Goal: Task Accomplishment & Management: Use online tool/utility

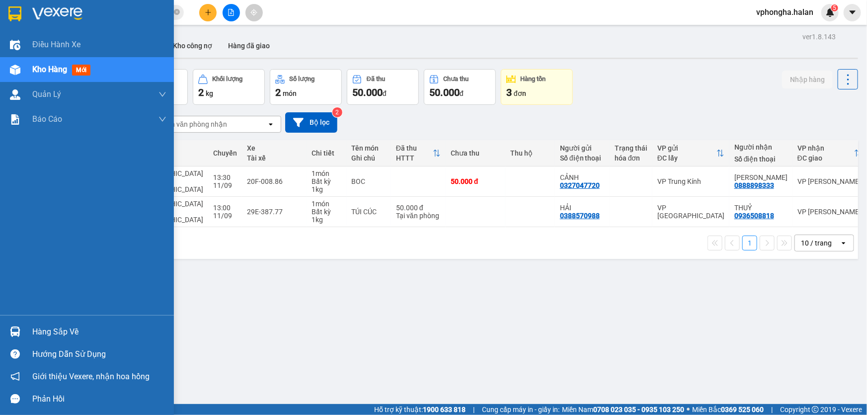
click at [46, 329] on div "Hàng sắp về" at bounding box center [99, 331] width 134 height 15
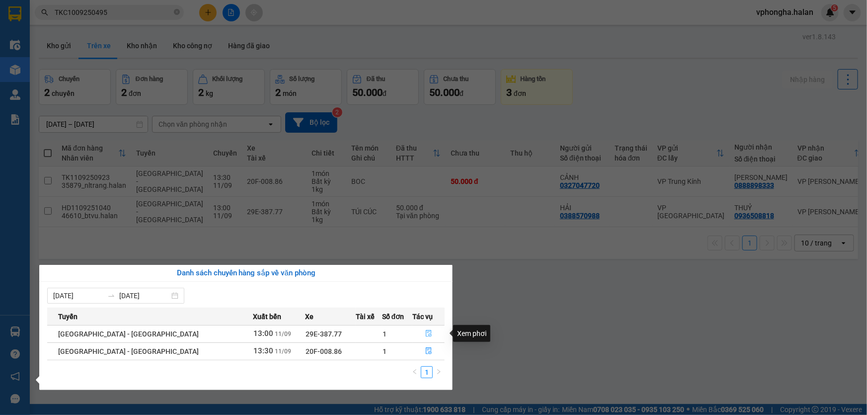
click at [425, 332] on icon "file-done" at bounding box center [428, 333] width 7 height 7
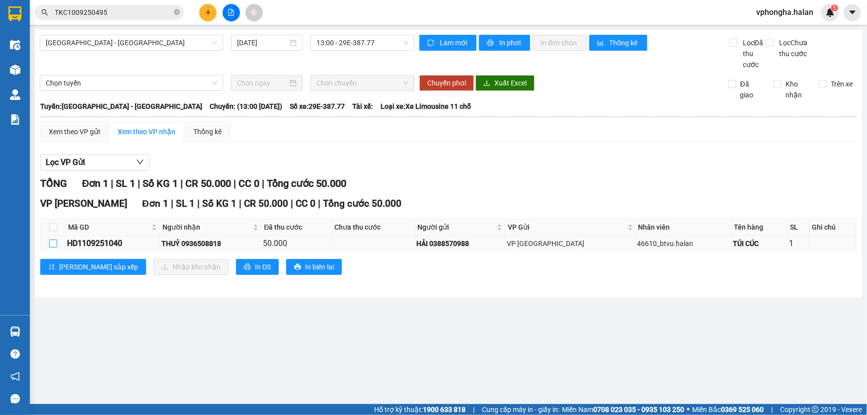
click at [56, 242] on input "checkbox" at bounding box center [53, 243] width 8 height 8
checkbox input "true"
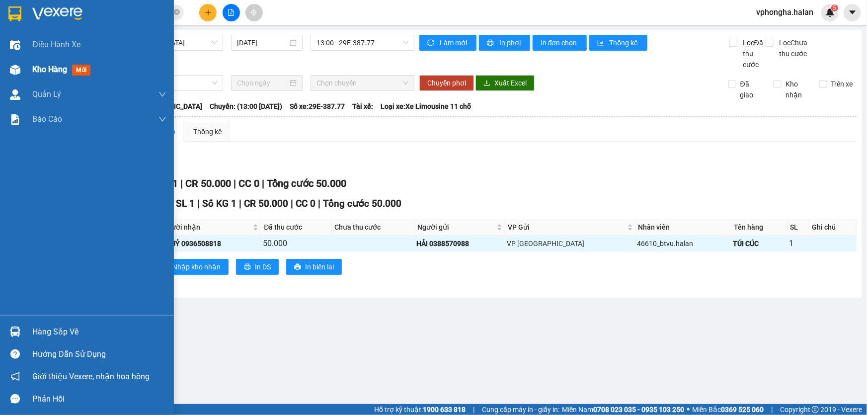
click at [54, 69] on span "Kho hàng" at bounding box center [49, 69] width 35 height 9
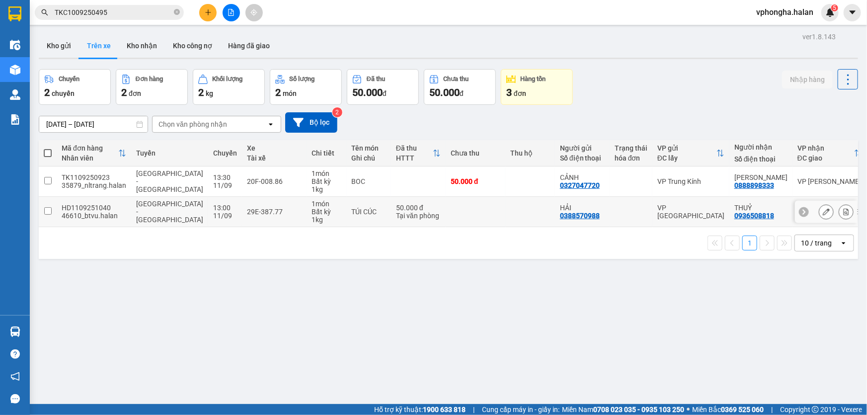
click at [50, 210] on input "checkbox" at bounding box center [47, 210] width 7 height 7
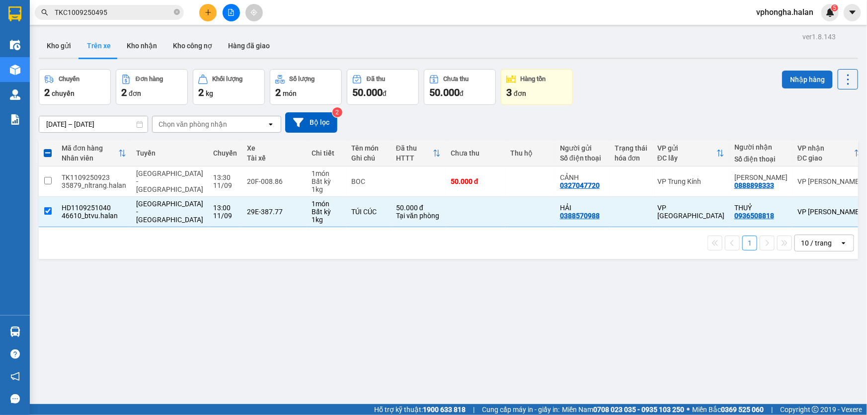
click at [805, 79] on button "Nhập hàng" at bounding box center [807, 80] width 51 height 18
checkbox input "false"
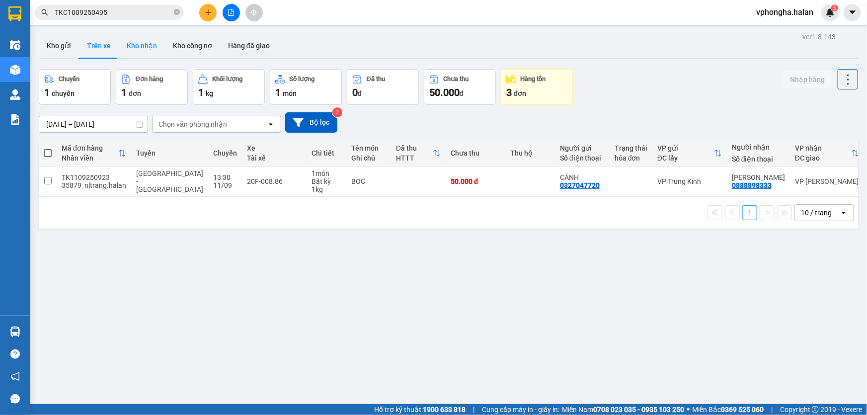
click at [144, 43] on button "Kho nhận" at bounding box center [142, 46] width 46 height 24
type input "[DATE] – [DATE]"
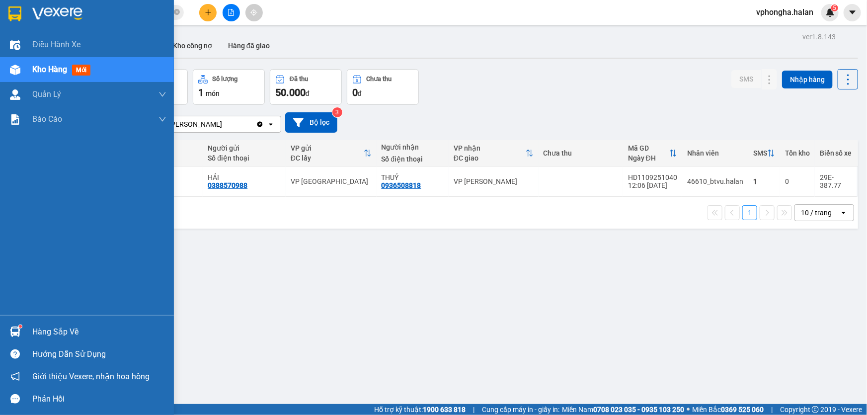
click at [29, 336] on div "Hàng sắp về" at bounding box center [87, 331] width 174 height 22
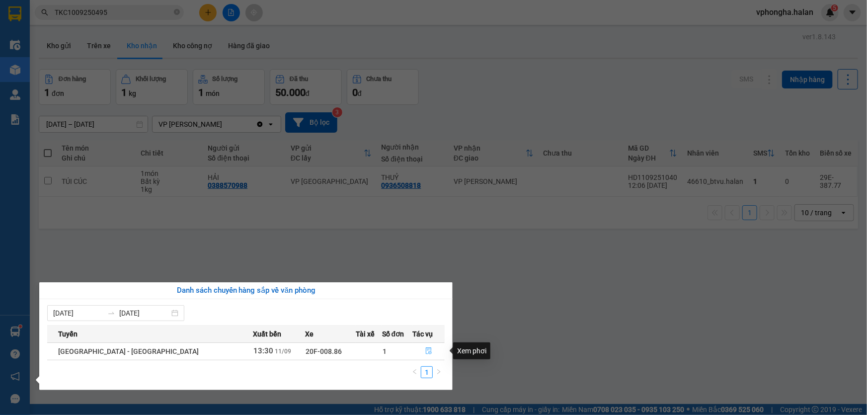
click at [426, 350] on icon "file-done" at bounding box center [429, 350] width 6 height 7
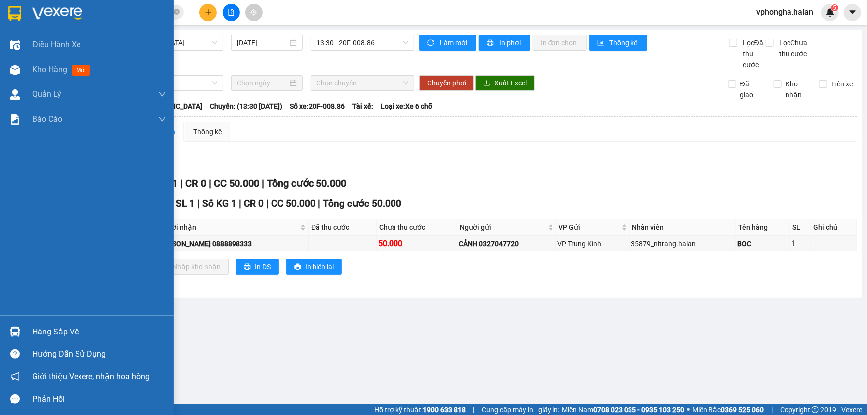
click at [41, 336] on div "Hàng sắp về" at bounding box center [99, 331] width 134 height 15
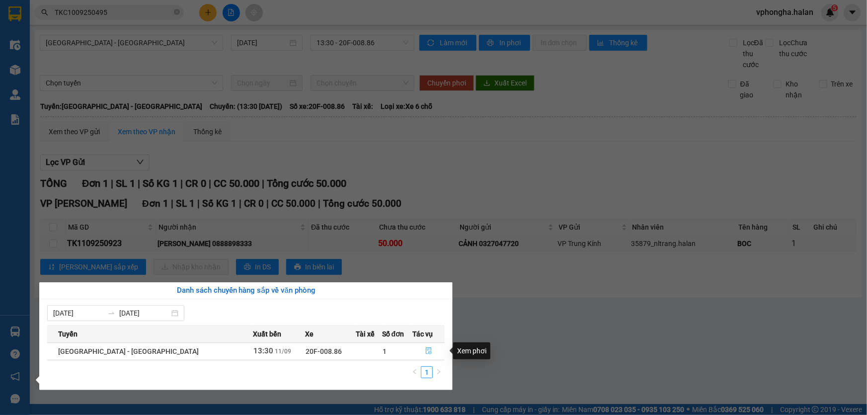
click at [426, 351] on icon "file-done" at bounding box center [429, 350] width 6 height 7
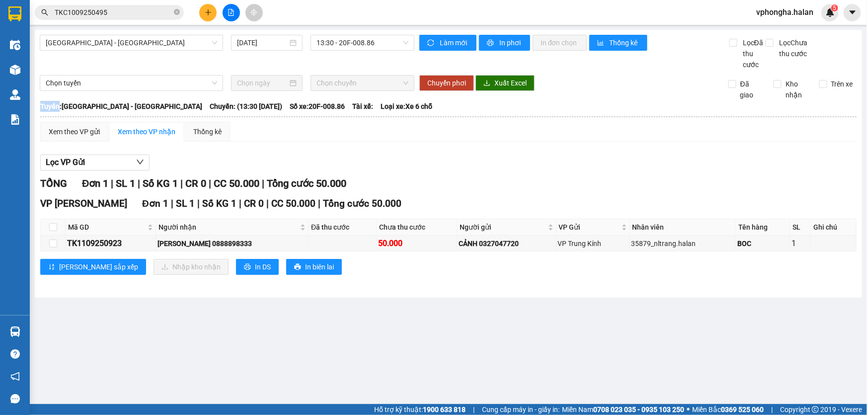
click at [425, 351] on main "[GEOGRAPHIC_DATA] - [GEOGRAPHIC_DATA] [DATE] 13:30 - 20F-008.86 Làm mới In phơi…" at bounding box center [433, 202] width 867 height 404
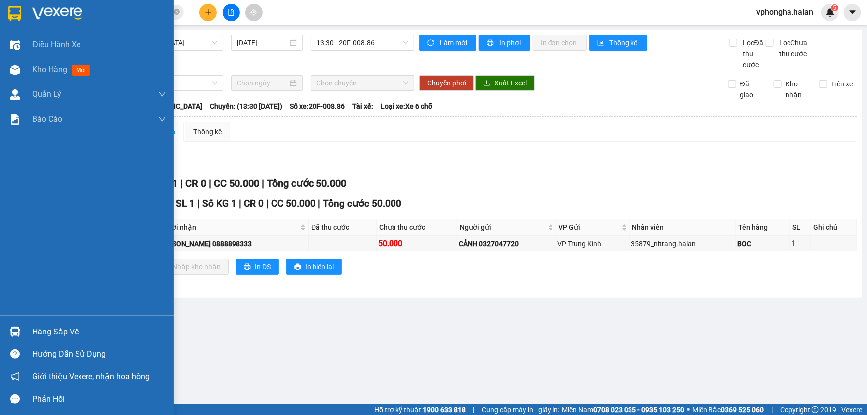
click at [44, 330] on div "Hàng sắp về" at bounding box center [99, 331] width 134 height 15
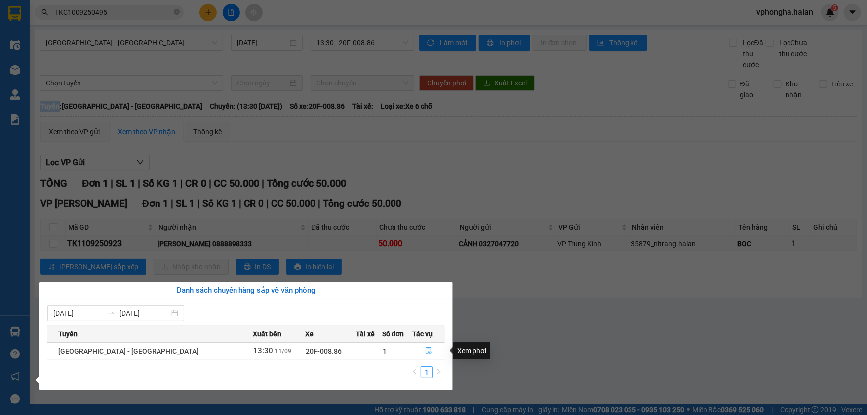
click at [425, 353] on icon "file-done" at bounding box center [428, 350] width 7 height 7
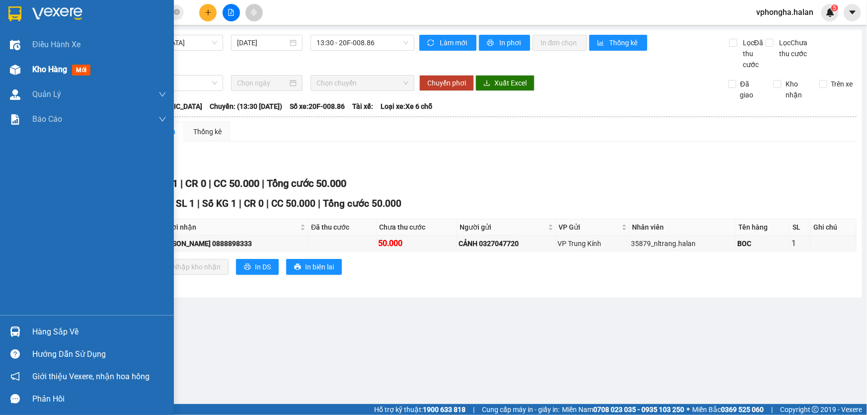
click at [44, 75] on div "Kho hàng mới" at bounding box center [63, 69] width 62 height 12
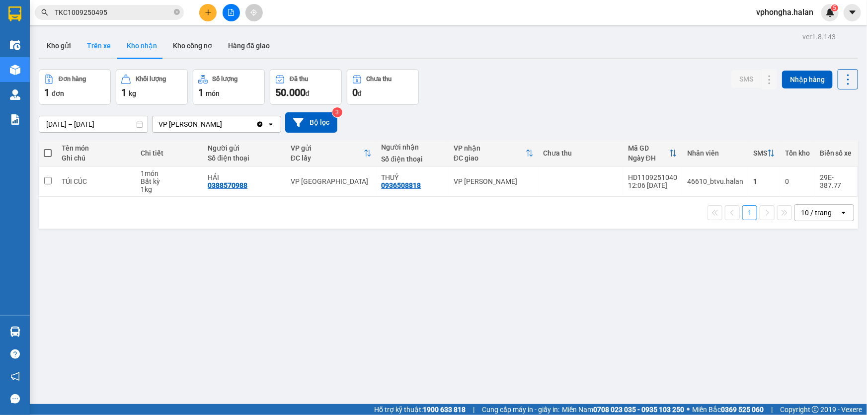
click at [106, 47] on button "Trên xe" at bounding box center [99, 46] width 40 height 24
type input "[DATE] – [DATE]"
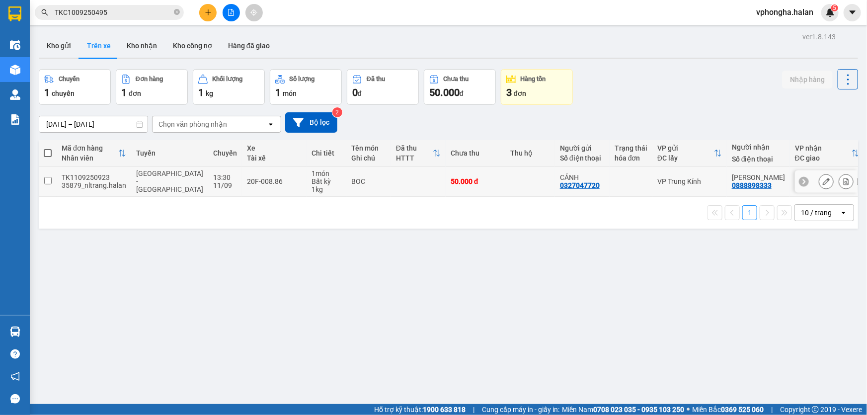
click at [46, 181] on input "checkbox" at bounding box center [47, 180] width 7 height 7
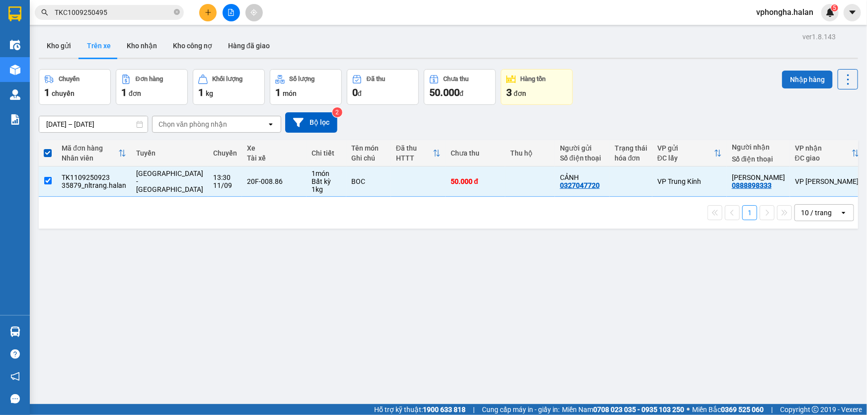
click at [800, 79] on button "Nhập hàng" at bounding box center [807, 80] width 51 height 18
checkbox input "false"
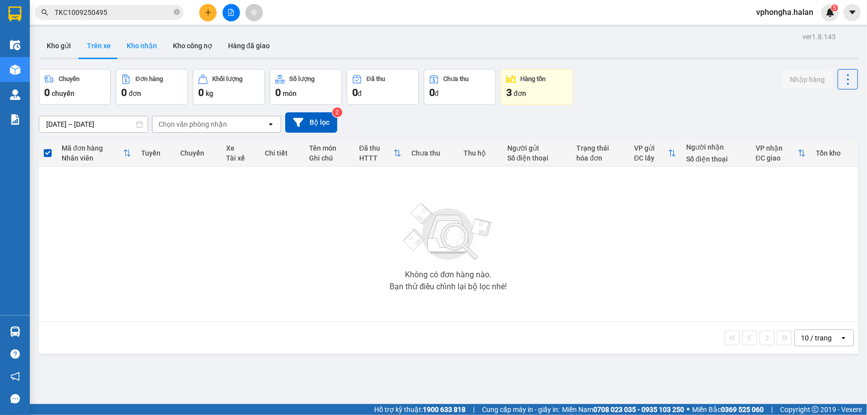
click at [140, 47] on button "Kho nhận" at bounding box center [142, 46] width 46 height 24
type input "[DATE] – [DATE]"
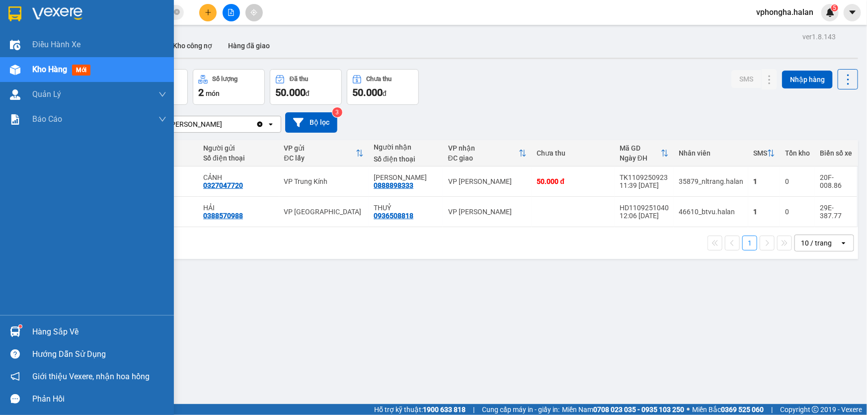
click at [21, 328] on div at bounding box center [14, 331] width 17 height 17
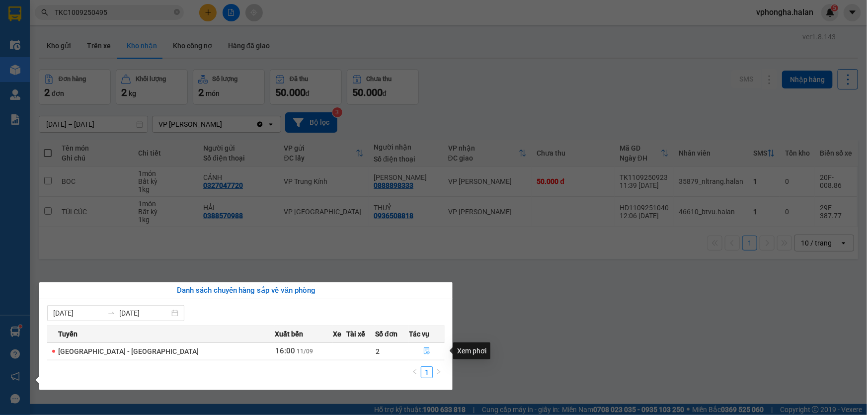
click at [423, 352] on icon "file-done" at bounding box center [426, 350] width 7 height 7
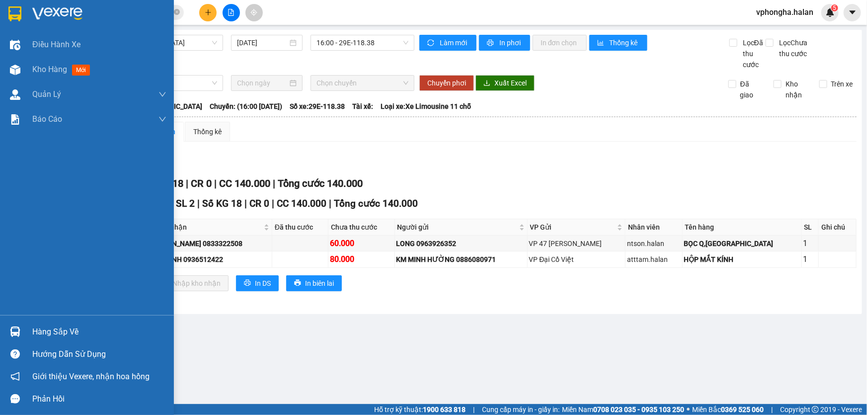
click at [62, 333] on div "Hàng sắp về" at bounding box center [99, 331] width 134 height 15
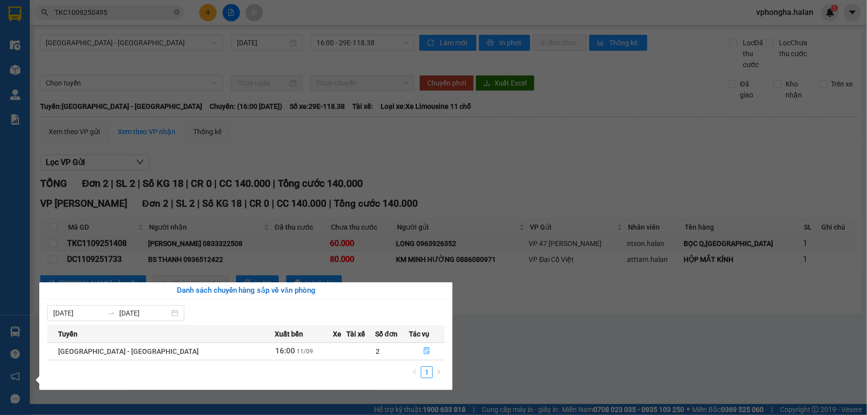
click at [481, 367] on section "Kết quả tìm kiếm ( 1 ) Bộ lọc Mã ĐH Trạng thái Món hàng Thu hộ Tổng cước Chưa c…" at bounding box center [433, 207] width 867 height 415
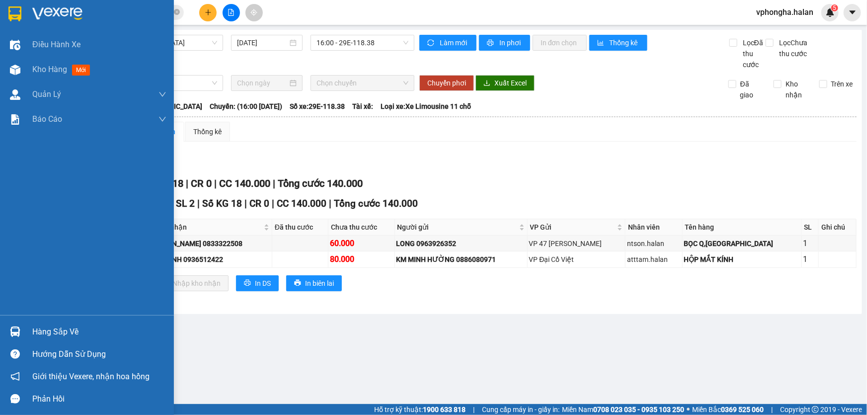
click at [57, 334] on div "Hàng sắp về" at bounding box center [99, 331] width 134 height 15
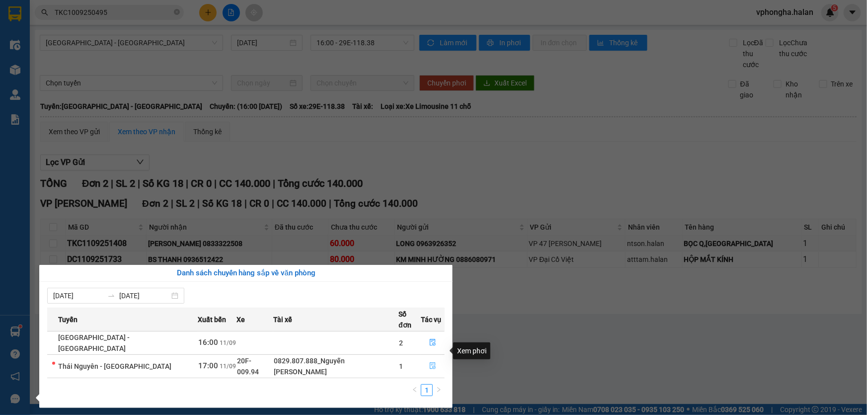
click at [429, 362] on icon "file-done" at bounding box center [432, 365] width 7 height 7
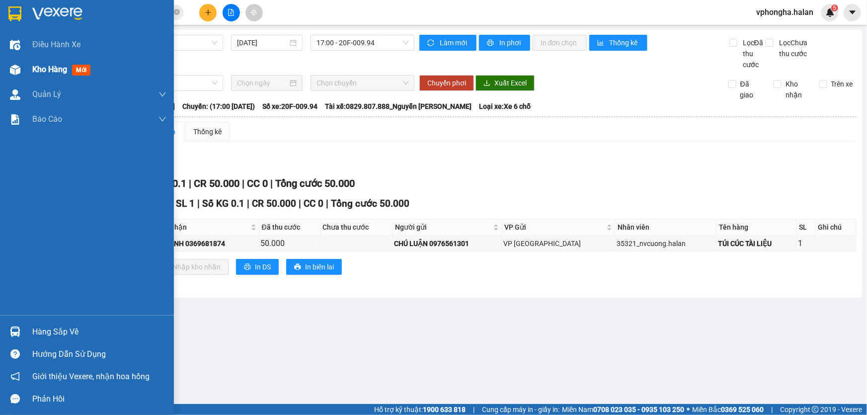
click at [45, 74] on span "Kho hàng" at bounding box center [49, 69] width 35 height 9
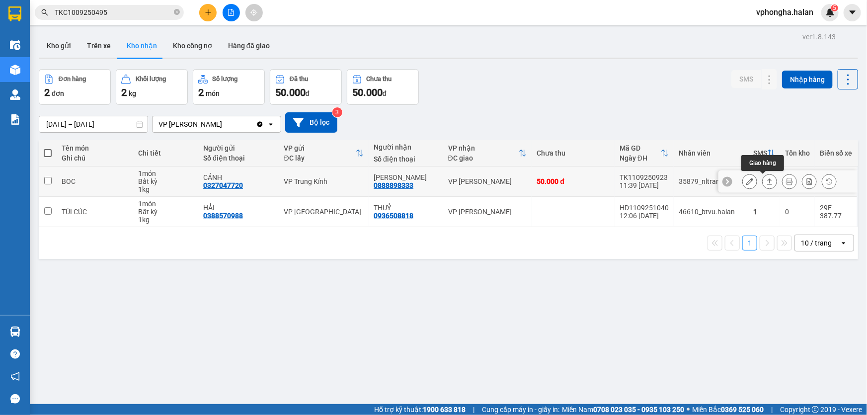
click at [766, 182] on icon at bounding box center [769, 181] width 7 height 7
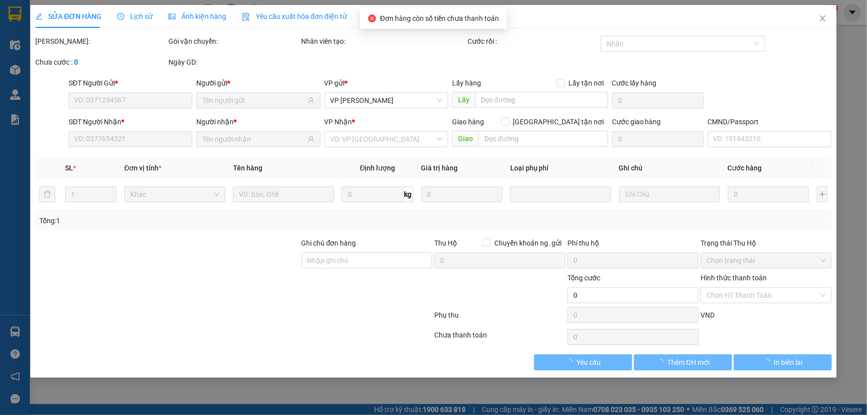
type input "0327047720"
type input "CẢNH"
type input "0888898333"
type input "[PERSON_NAME]"
type input "50.000"
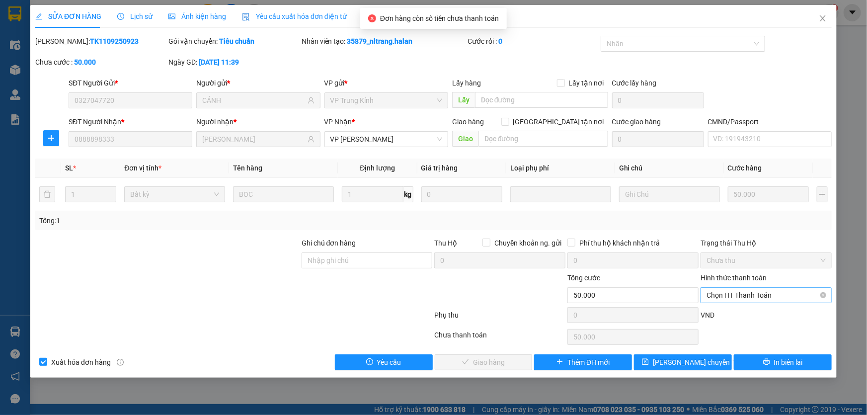
click at [755, 294] on span "Chọn HT Thanh Toán" at bounding box center [765, 295] width 119 height 15
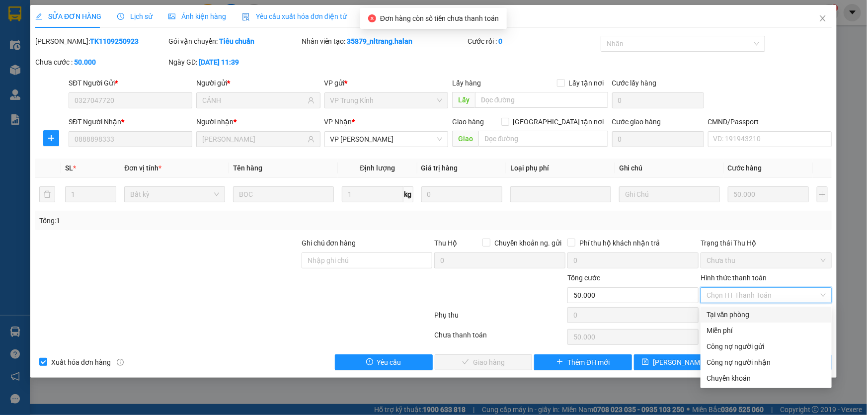
click at [743, 315] on div "Tại văn phòng" at bounding box center [765, 314] width 119 height 11
type input "0"
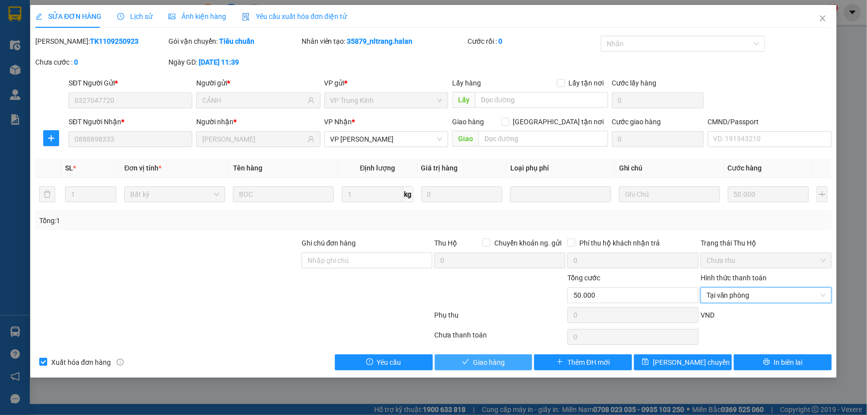
click at [476, 364] on span "Giao hàng" at bounding box center [489, 362] width 32 height 11
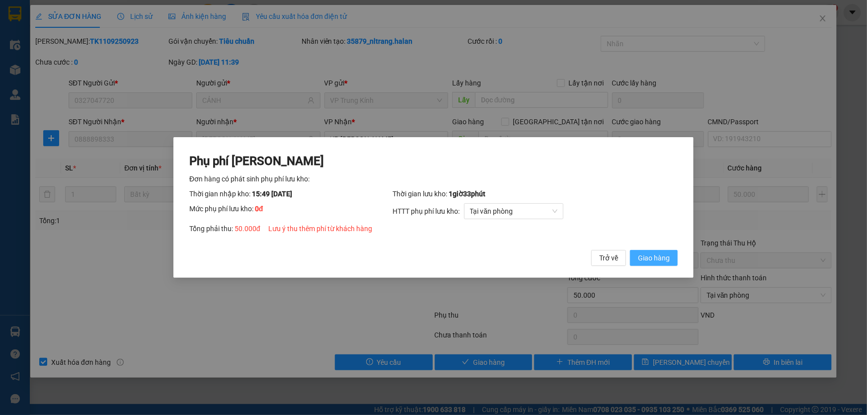
click at [656, 254] on span "Giao hàng" at bounding box center [654, 257] width 32 height 11
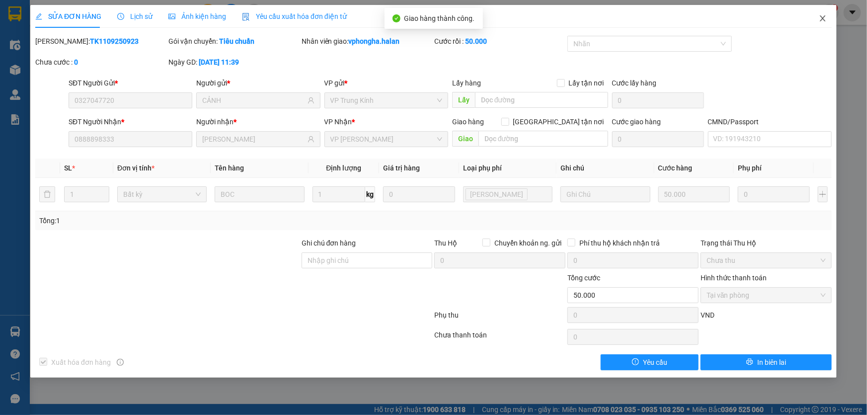
click at [824, 22] on icon "close" at bounding box center [823, 18] width 8 height 8
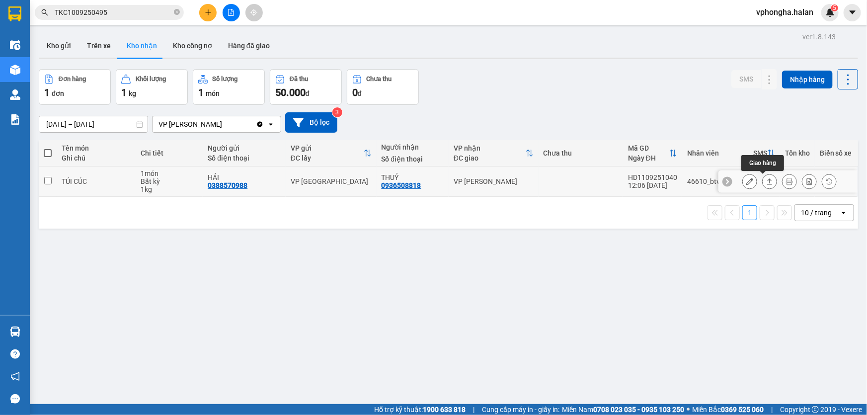
click at [766, 179] on icon at bounding box center [769, 181] width 7 height 7
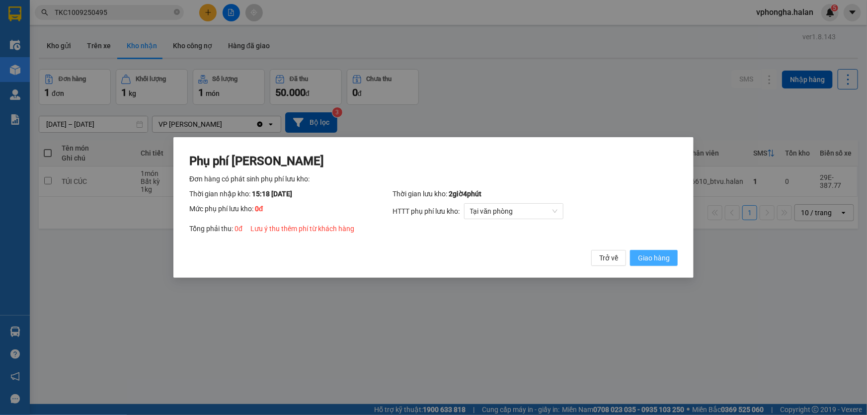
click at [653, 257] on span "Giao hàng" at bounding box center [654, 257] width 32 height 11
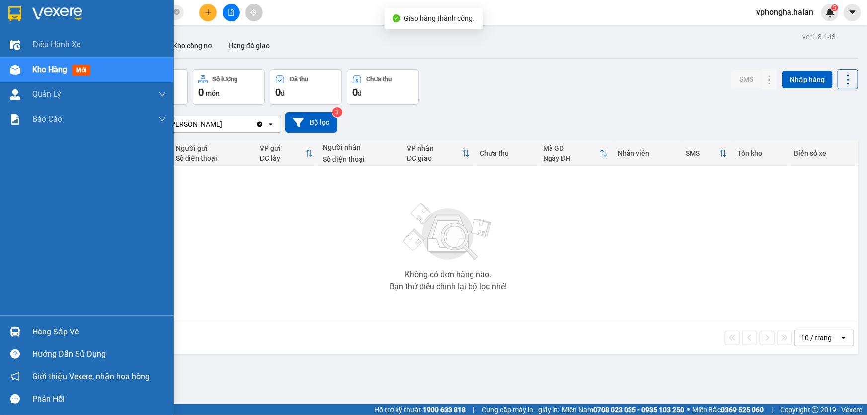
click at [65, 333] on div "Hàng sắp về" at bounding box center [99, 331] width 134 height 15
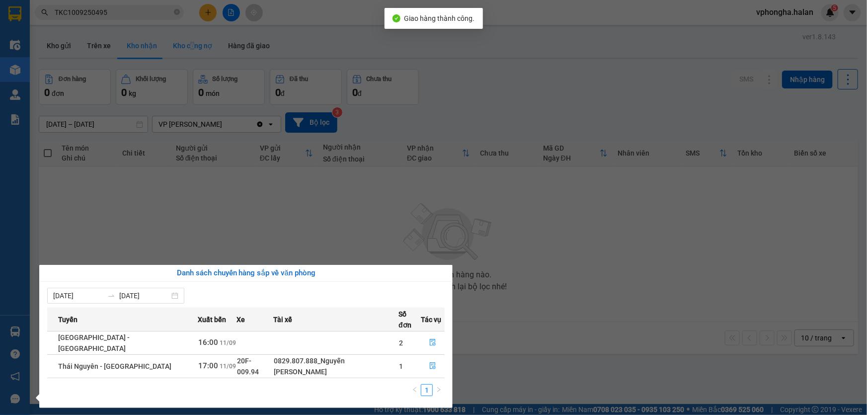
click at [190, 51] on section "Kết quả tìm kiếm ( 1 ) Bộ lọc Mã ĐH Trạng thái Món hàng Thu hộ Tổng cước Chưa c…" at bounding box center [433, 207] width 867 height 415
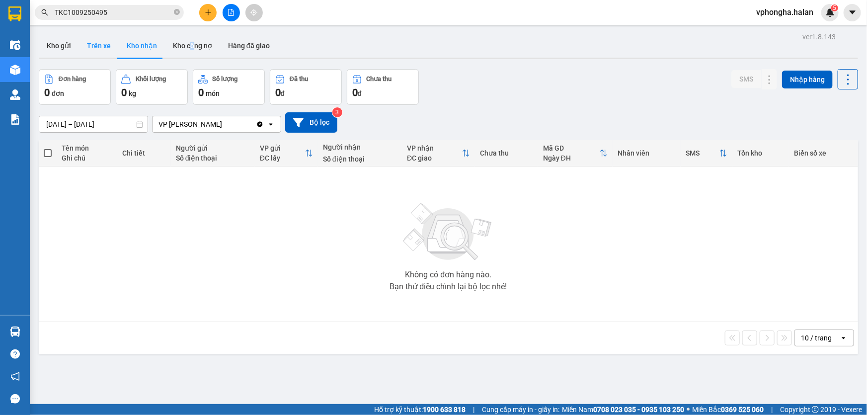
click at [104, 44] on button "Trên xe" at bounding box center [99, 46] width 40 height 24
type input "[DATE] – [DATE]"
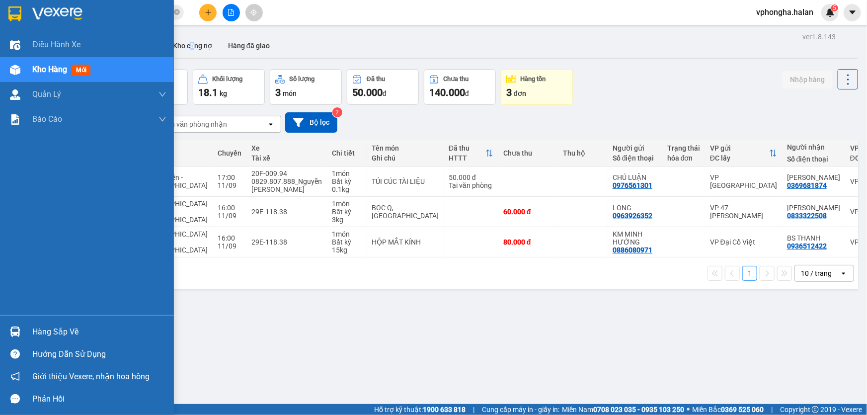
click at [58, 327] on div "Hàng sắp về" at bounding box center [99, 331] width 134 height 15
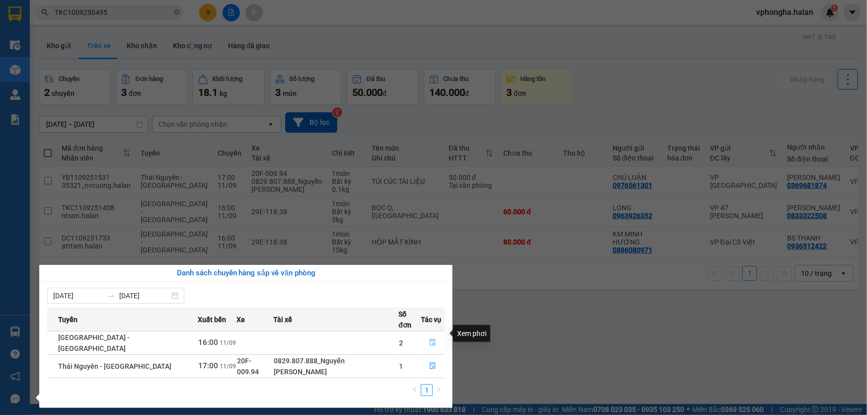
click at [429, 339] on icon "file-done" at bounding box center [432, 342] width 7 height 7
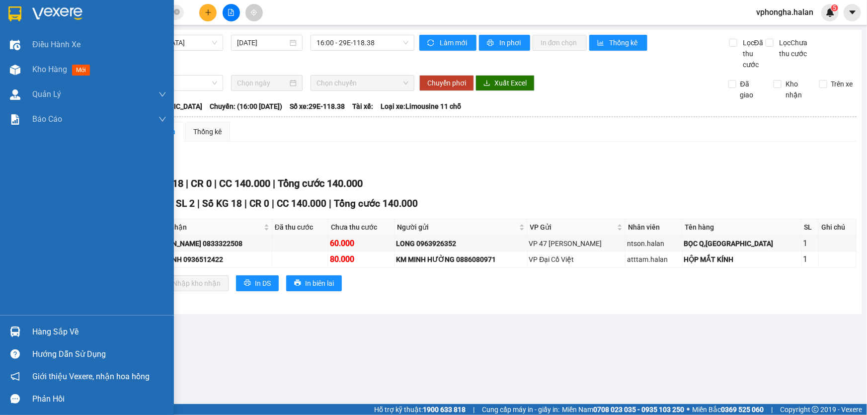
click at [51, 330] on div "Hàng sắp về" at bounding box center [99, 331] width 134 height 15
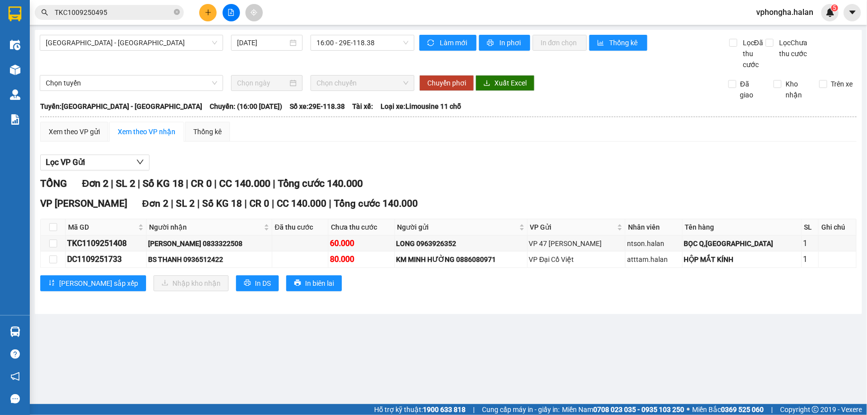
click at [506, 348] on section "Kết quả tìm kiếm ( 1 ) Bộ lọc Mã ĐH Trạng thái Món hàng Thu hộ Tổng cước Chưa c…" at bounding box center [433, 207] width 867 height 415
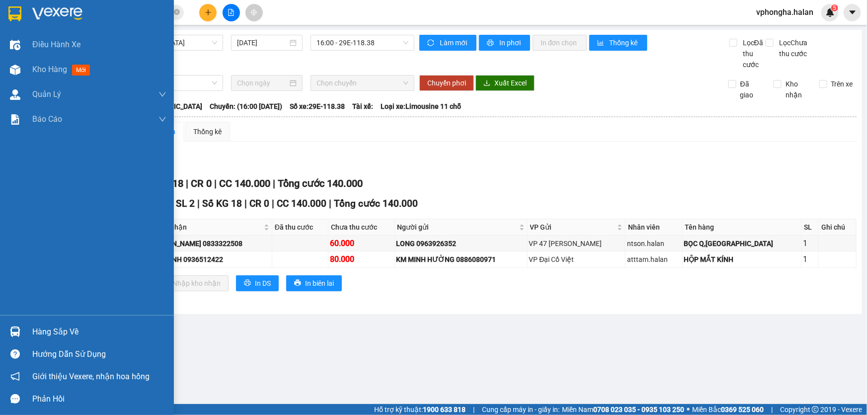
click at [46, 333] on div "Hàng sắp về" at bounding box center [99, 331] width 134 height 15
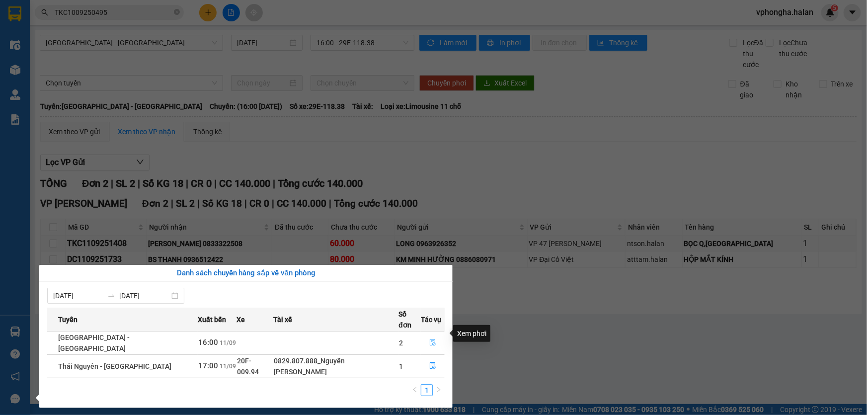
click at [434, 335] on button "button" at bounding box center [432, 343] width 23 height 16
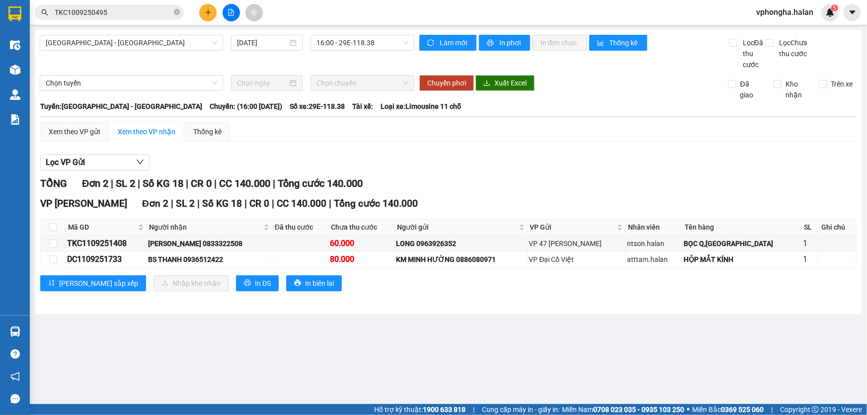
click at [400, 287] on div "[PERSON_NAME] sắp xếp Nhập kho nhận In DS In biên lai" at bounding box center [448, 283] width 816 height 16
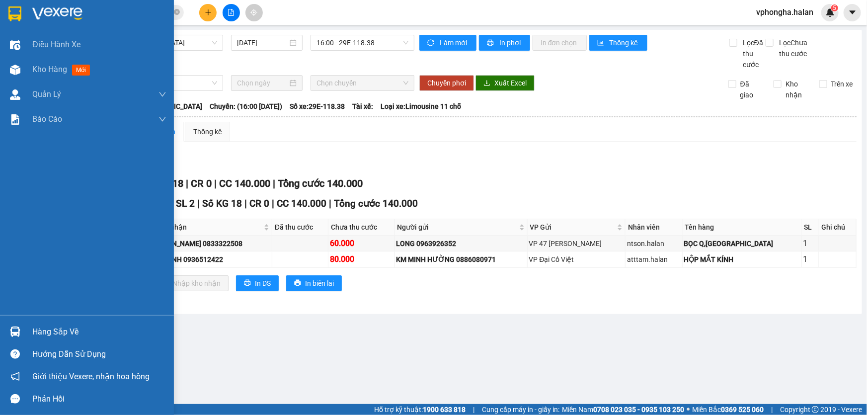
click at [66, 328] on div "Hàng sắp về" at bounding box center [99, 331] width 134 height 15
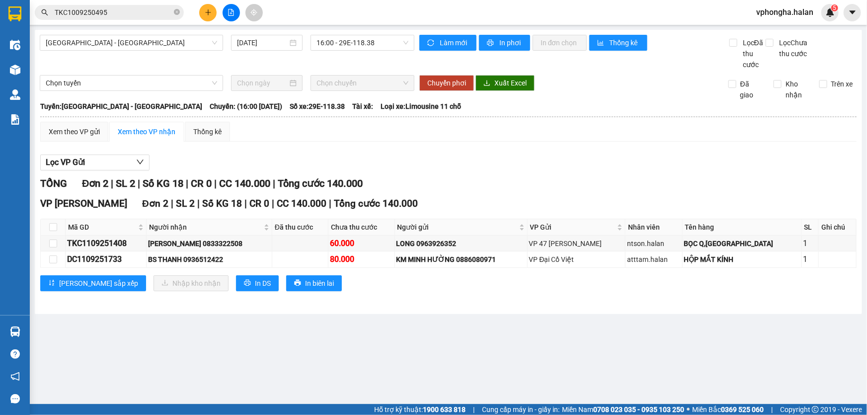
click at [506, 346] on section "Kết quả tìm kiếm ( 1 ) Bộ lọc Mã ĐH Trạng thái Món hàng Thu hộ Tổng cước Chưa c…" at bounding box center [433, 207] width 867 height 415
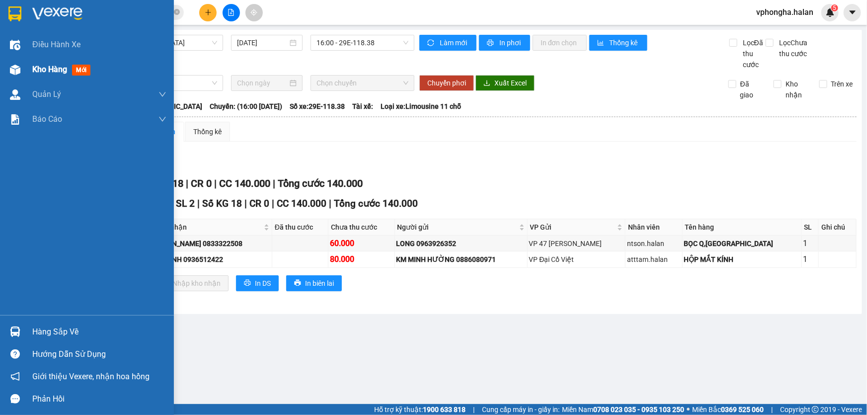
click at [52, 68] on span "Kho hàng" at bounding box center [49, 69] width 35 height 9
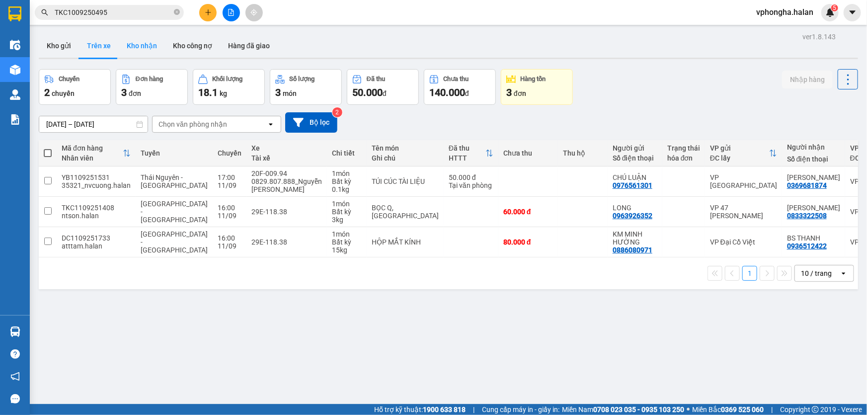
click at [144, 42] on button "Kho nhận" at bounding box center [142, 46] width 46 height 24
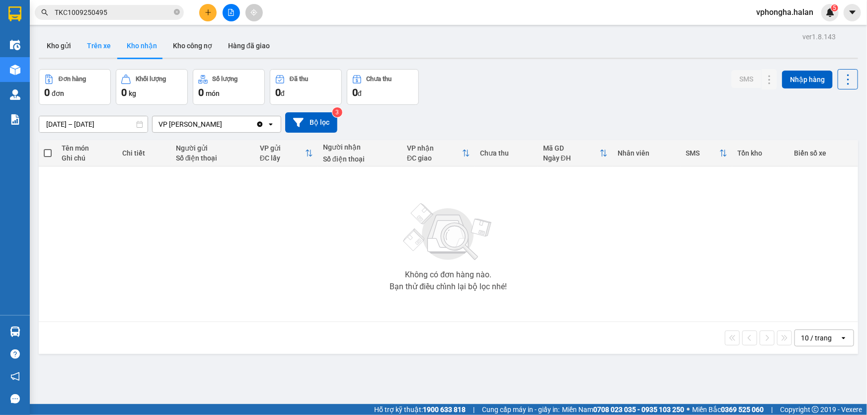
click at [104, 44] on button "Trên xe" at bounding box center [99, 46] width 40 height 24
type input "[DATE] – [DATE]"
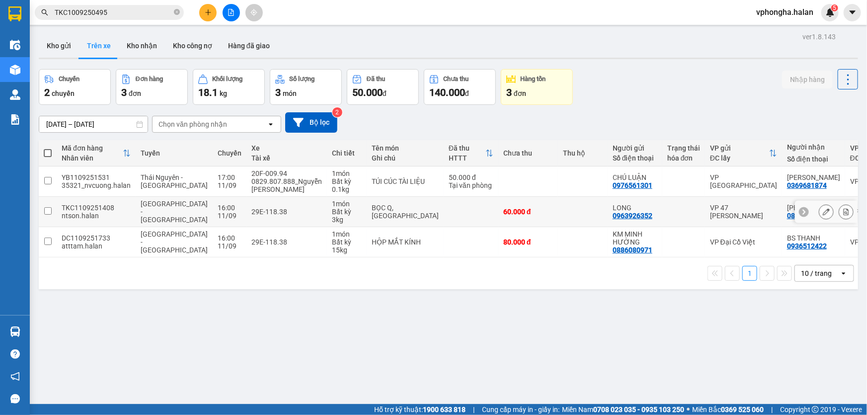
click at [46, 213] on input "checkbox" at bounding box center [47, 210] width 7 height 7
checkbox input "true"
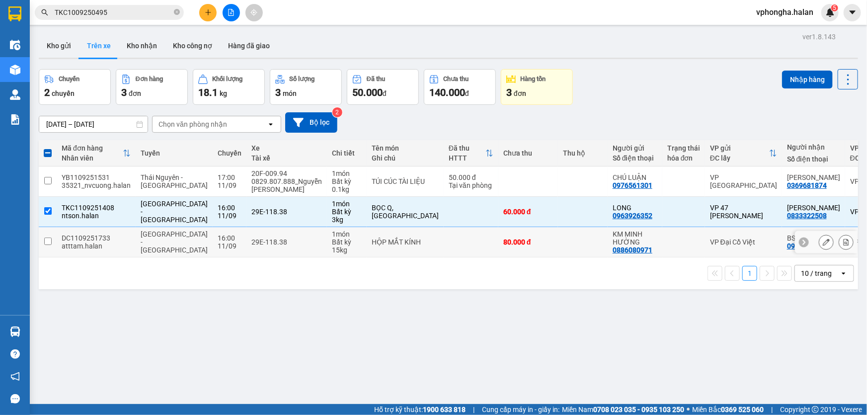
click at [48, 242] on input "checkbox" at bounding box center [47, 240] width 7 height 7
checkbox input "true"
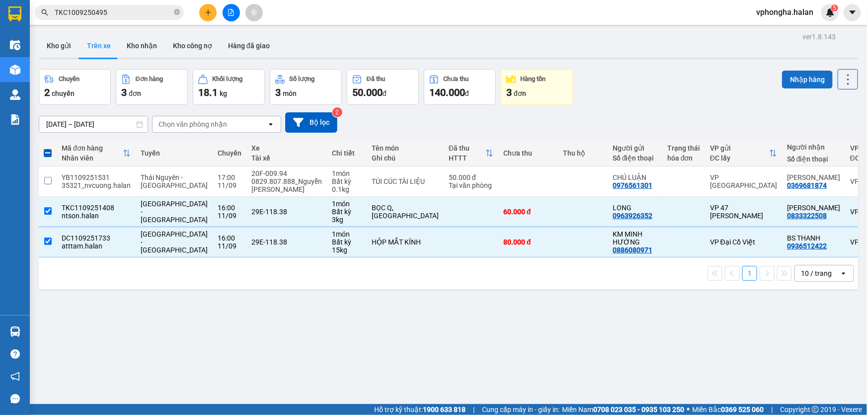
click at [799, 80] on button "Nhập hàng" at bounding box center [807, 80] width 51 height 18
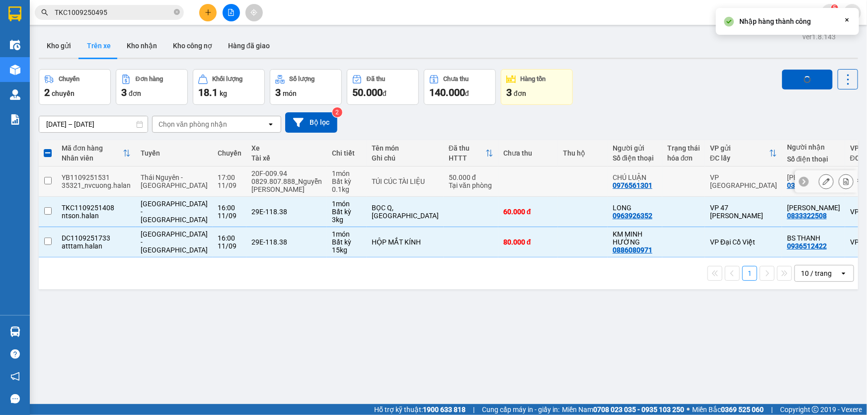
checkbox input "false"
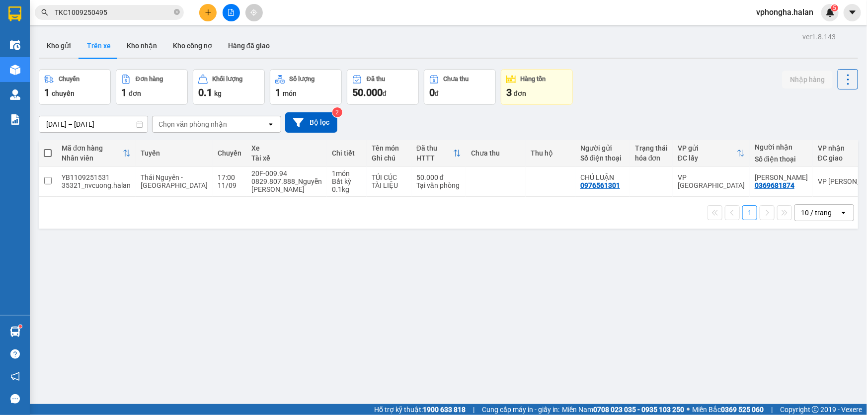
click at [85, 49] on button "Trên xe" at bounding box center [99, 46] width 40 height 24
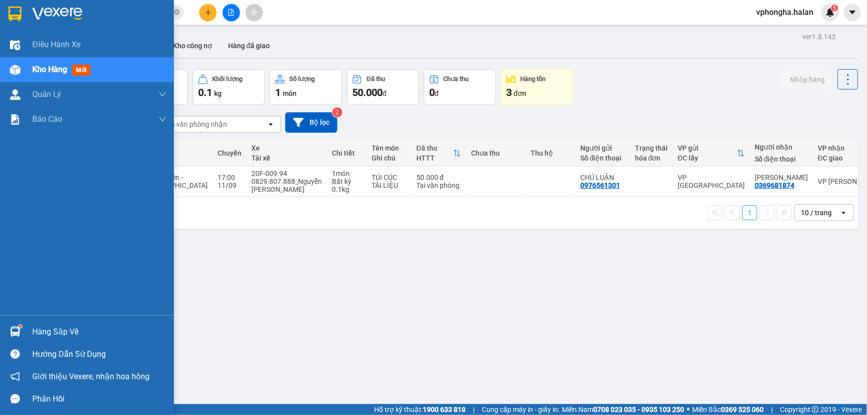
click at [40, 333] on div "Hàng sắp về" at bounding box center [99, 331] width 134 height 15
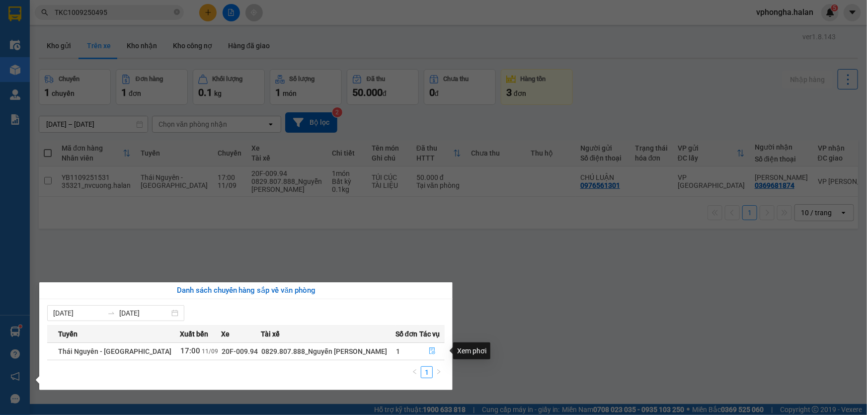
click at [431, 352] on icon "file-done" at bounding box center [432, 350] width 7 height 7
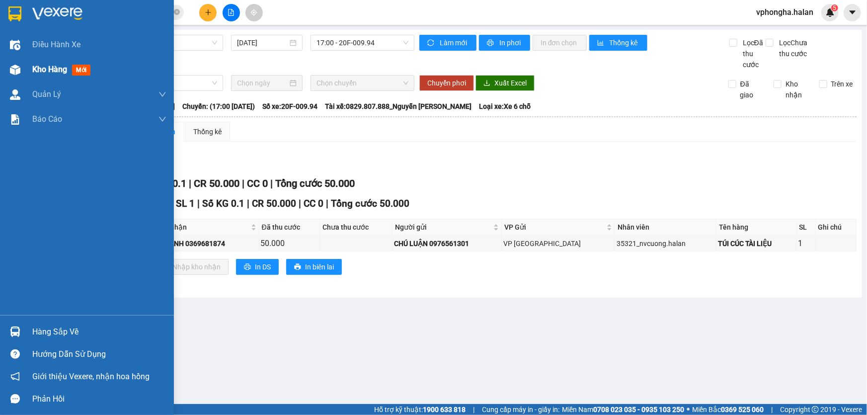
click at [45, 69] on span "Kho hàng" at bounding box center [49, 69] width 35 height 9
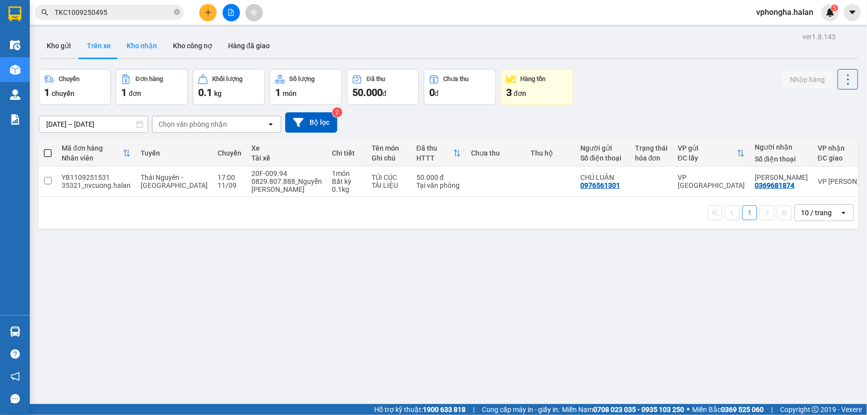
click at [139, 49] on button "Kho nhận" at bounding box center [142, 46] width 46 height 24
type input "[DATE] – [DATE]"
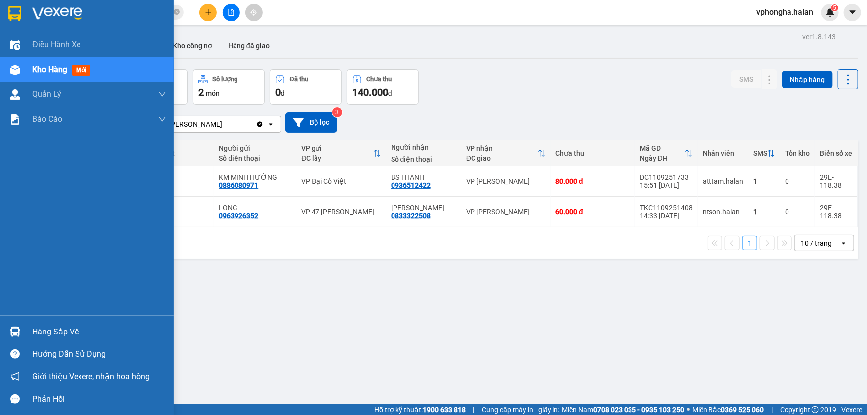
click at [40, 328] on div "Hàng sắp về" at bounding box center [99, 331] width 134 height 15
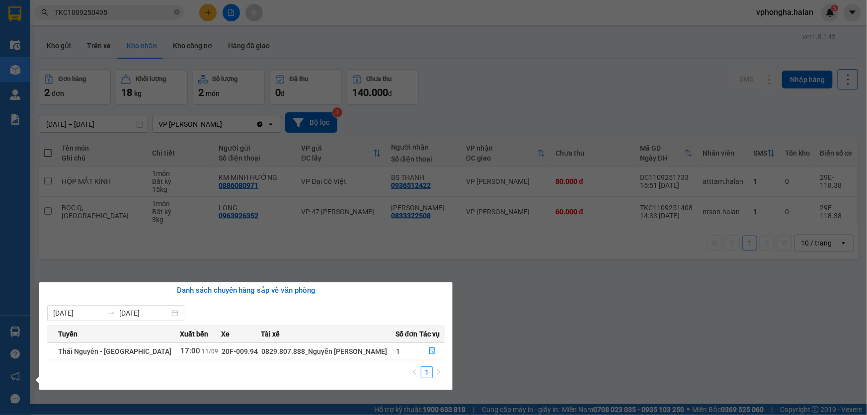
click at [506, 315] on section "Kết quả tìm kiếm ( 1 ) Bộ lọc Mã ĐH Trạng thái Món hàng Thu hộ Tổng cước Chưa c…" at bounding box center [433, 207] width 867 height 415
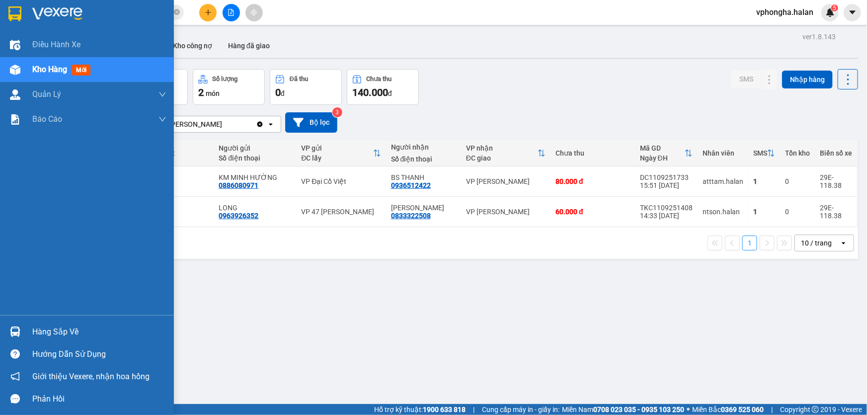
click at [40, 334] on div "Hàng sắp về" at bounding box center [99, 331] width 134 height 15
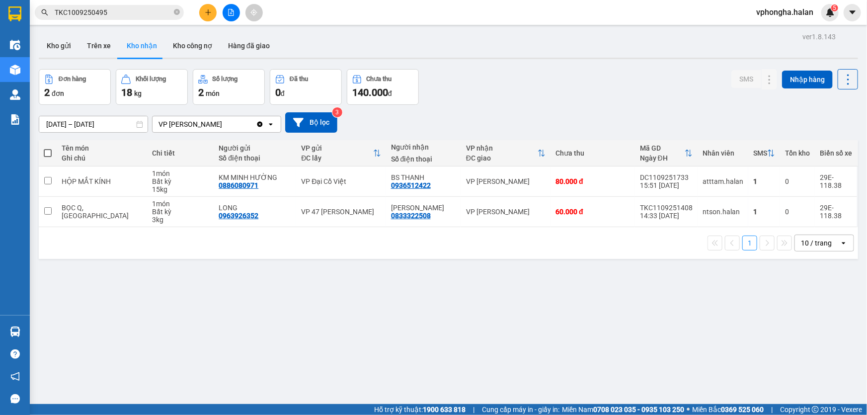
click at [507, 315] on section "Kết quả tìm kiếm ( 1 ) Bộ lọc Mã ĐH Trạng thái Món hàng Thu hộ Tổng cước Chưa c…" at bounding box center [433, 207] width 867 height 415
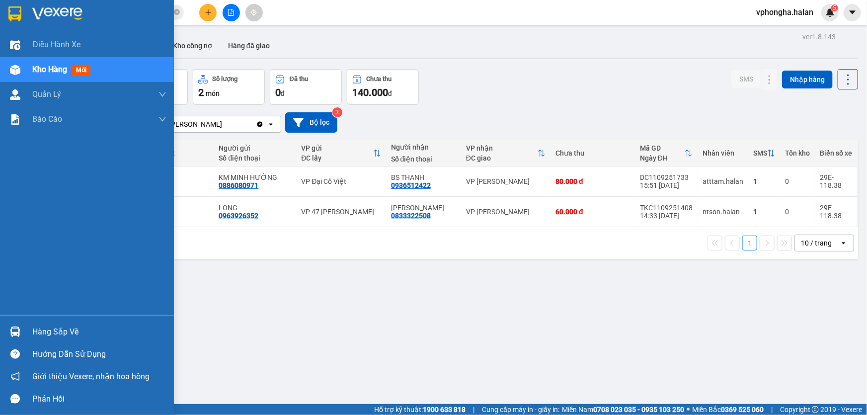
click at [44, 333] on div "Hàng sắp về" at bounding box center [99, 331] width 134 height 15
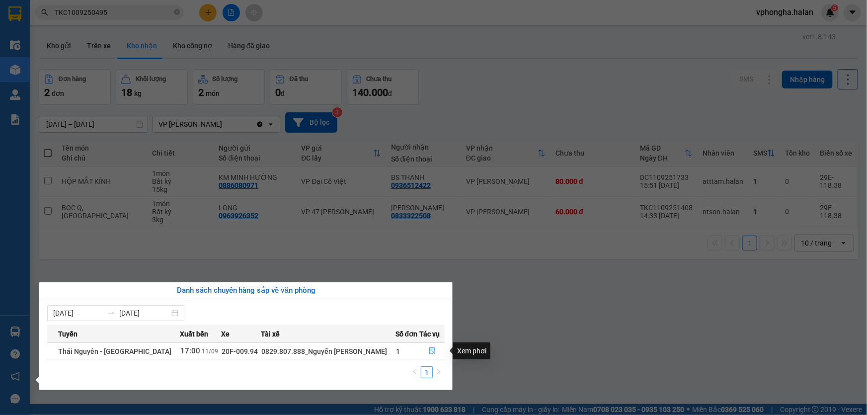
click at [429, 347] on icon "file-done" at bounding box center [432, 350] width 7 height 7
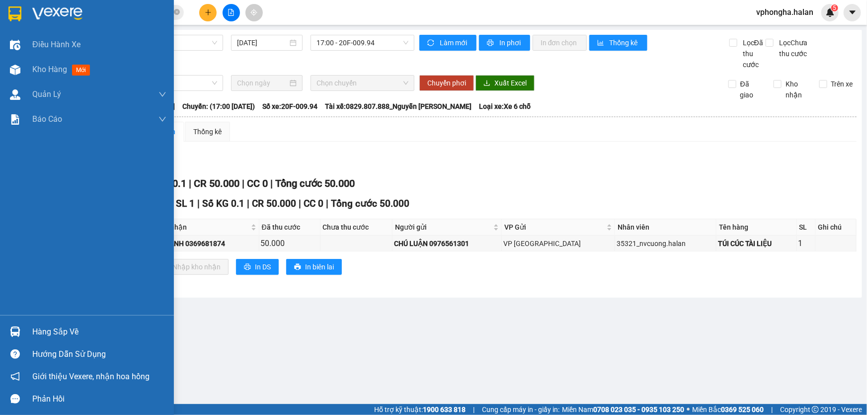
click at [59, 328] on div "Hàng sắp về" at bounding box center [99, 331] width 134 height 15
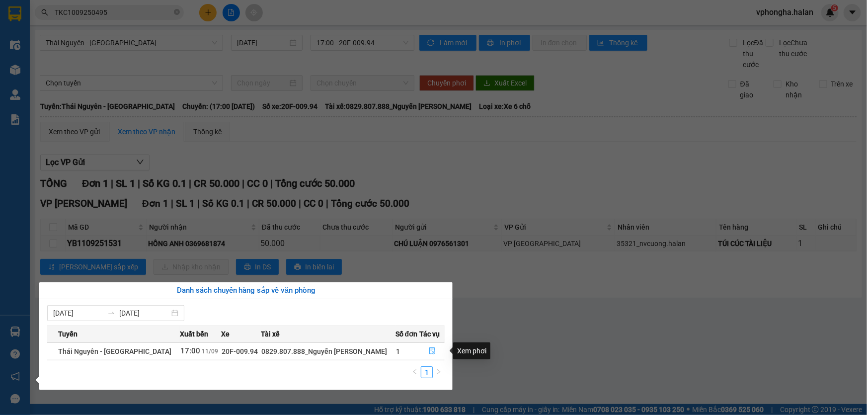
click at [429, 353] on icon "file-done" at bounding box center [432, 350] width 7 height 7
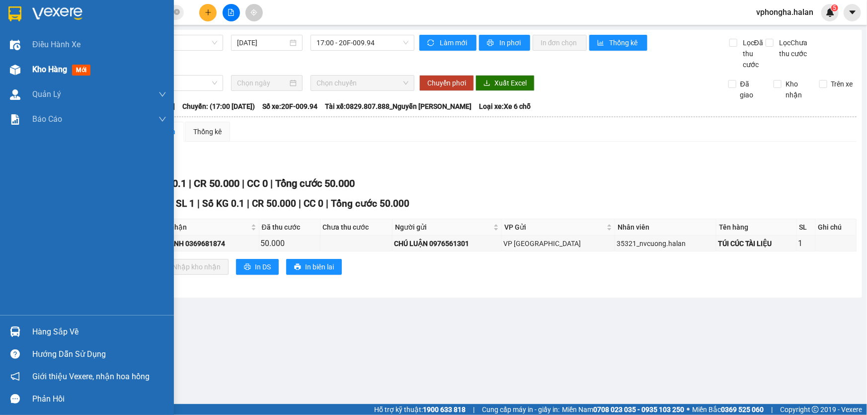
click at [65, 78] on div "Kho hàng mới" at bounding box center [99, 69] width 134 height 25
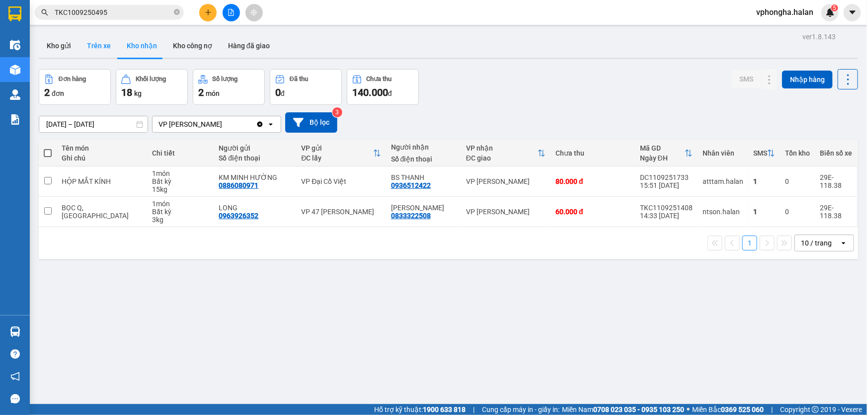
click at [100, 47] on button "Trên xe" at bounding box center [99, 46] width 40 height 24
type input "[DATE] – [DATE]"
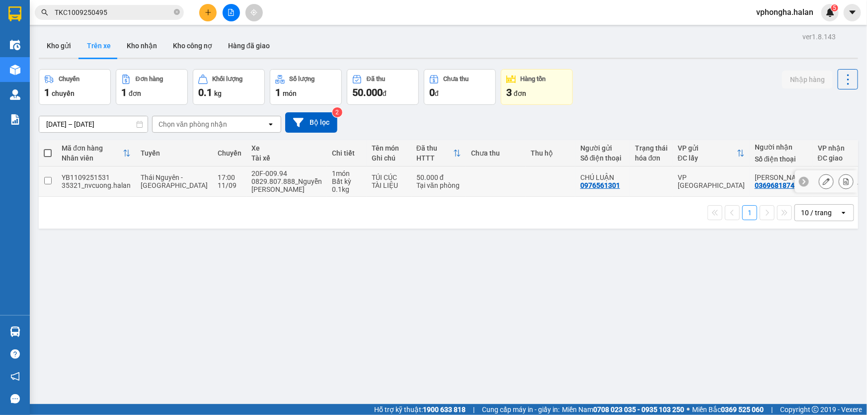
click at [46, 182] on input "checkbox" at bounding box center [47, 180] width 7 height 7
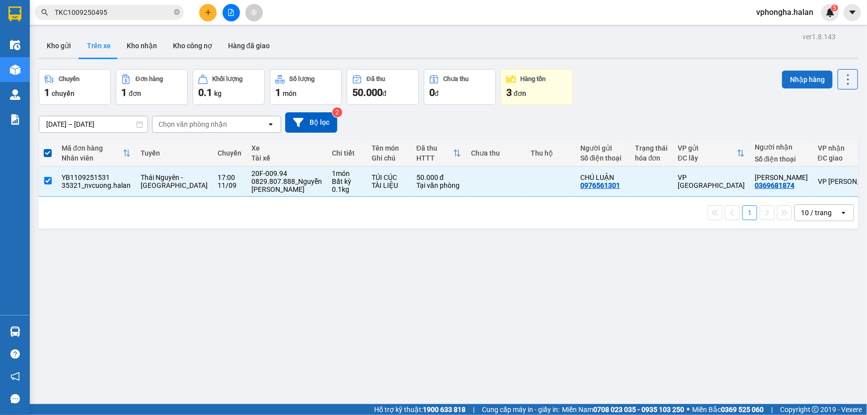
click at [796, 79] on button "Nhập hàng" at bounding box center [807, 80] width 51 height 18
checkbox input "false"
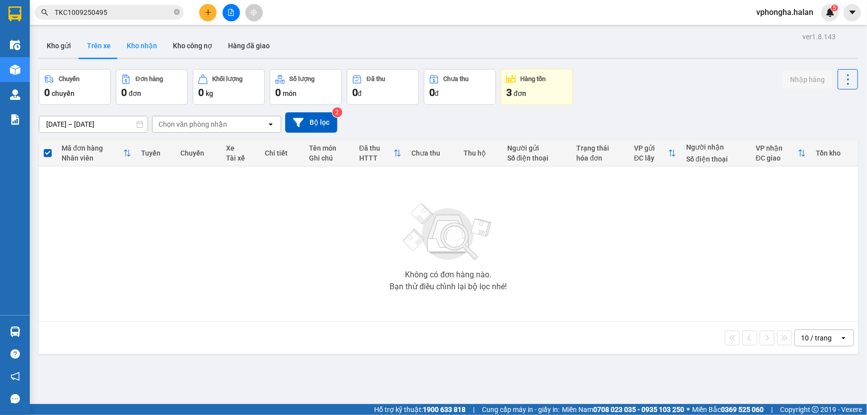
click at [145, 47] on button "Kho nhận" at bounding box center [142, 46] width 46 height 24
type input "[DATE] – [DATE]"
